Goal: Navigation & Orientation: Find specific page/section

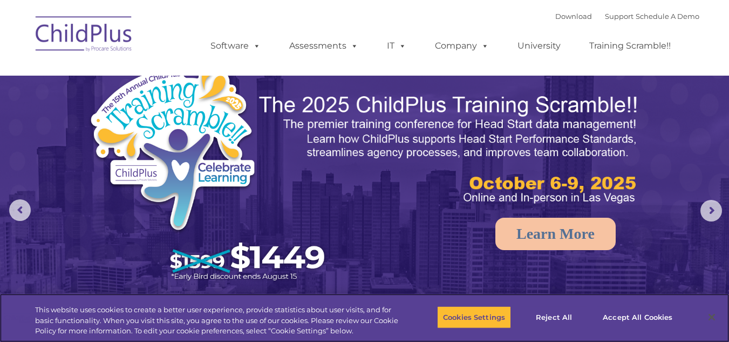
select select "MEDIUM"
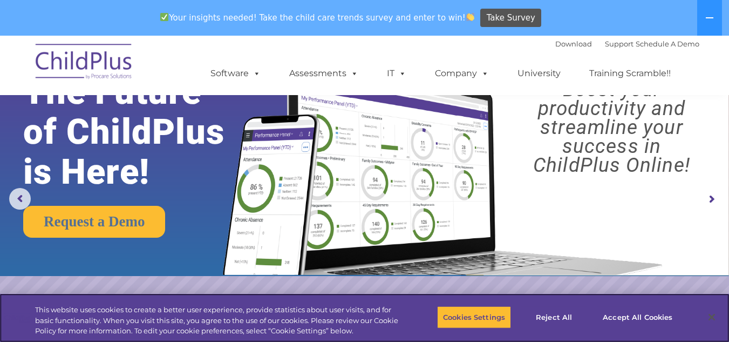
scroll to position [54, 0]
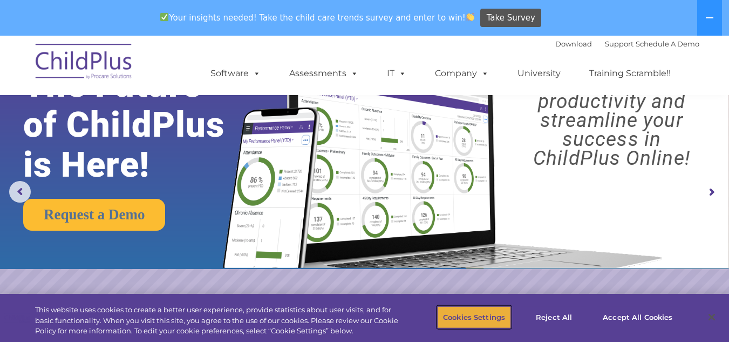
click at [481, 315] on button "Cookies Settings" at bounding box center [474, 316] width 74 height 23
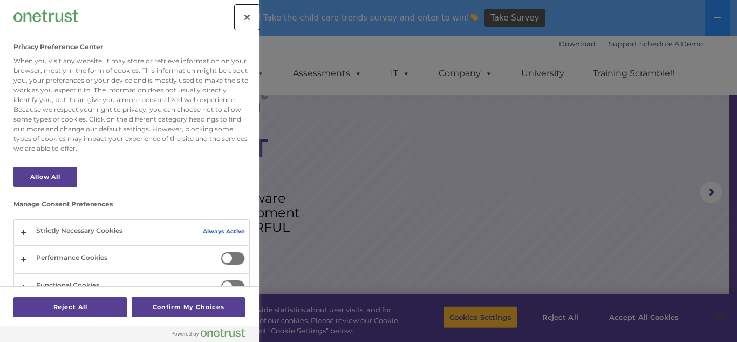
click at [246, 17] on button "Close" at bounding box center [247, 17] width 24 height 24
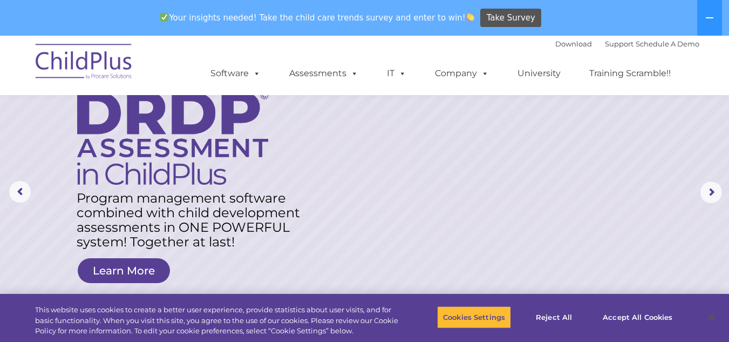
click at [701, 62] on nav "Download Support | Schedule A Demo  MENU MENU Software ChildPlus: The original…" at bounding box center [364, 65] width 729 height 59
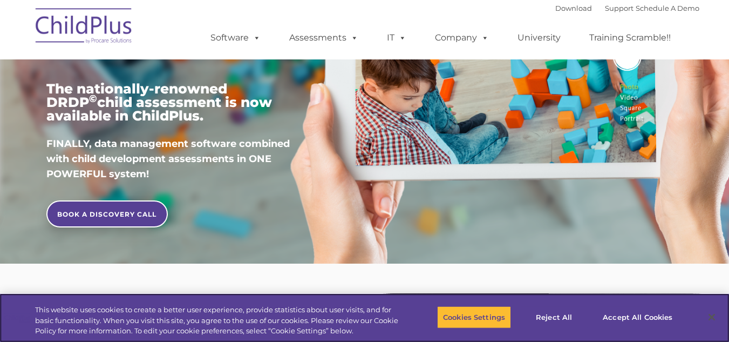
scroll to position [216, 0]
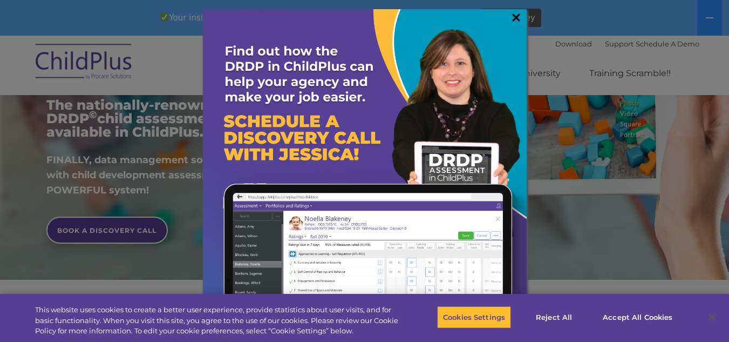
click at [514, 18] on link "×" at bounding box center [516, 17] width 12 height 11
